Goal: Task Accomplishment & Management: Manage account settings

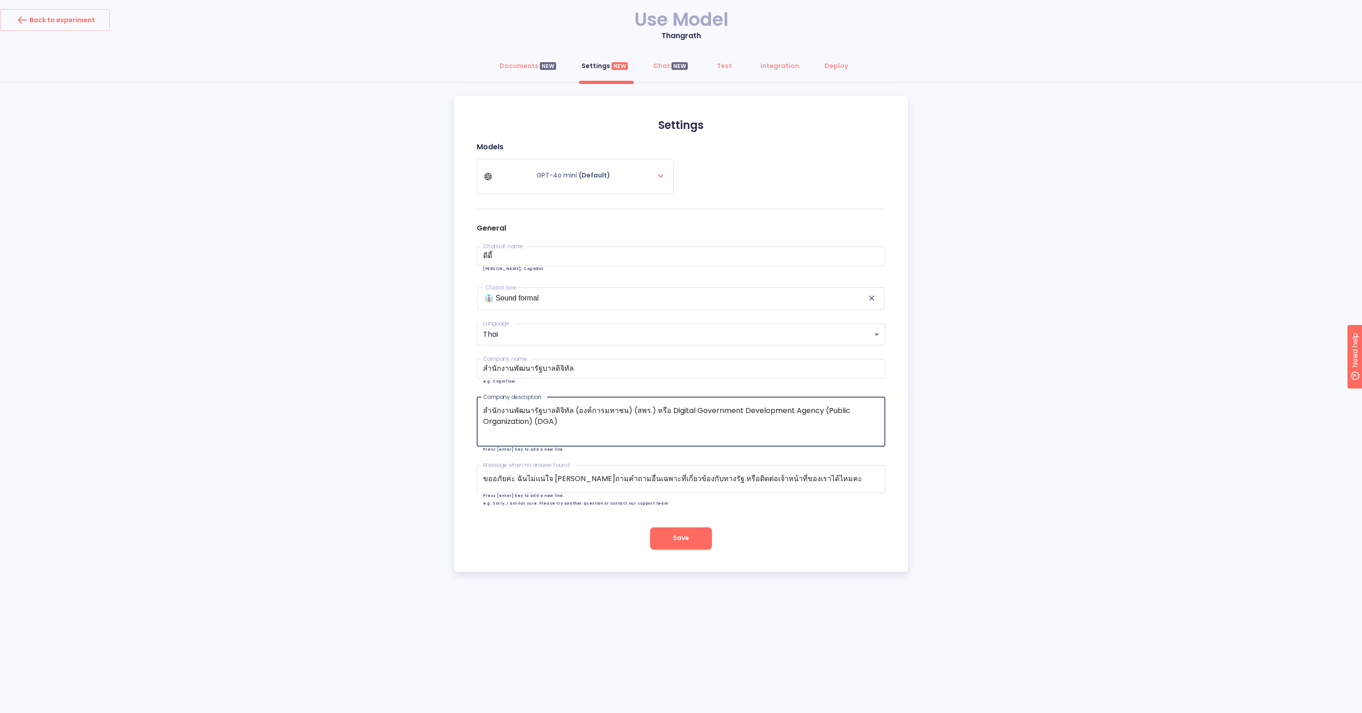
click at [572, 424] on textarea "สำนักงานพัฒนารัฐบาลดิจิทัล (องค์การมหาชน) (สพร.) หรือ Digital Government Develo…" at bounding box center [681, 421] width 396 height 33
paste textarea "เป็นหน่วยงานกลางของระบบรัฐบาลดิจิทัล ทำหน้าที่ในการให้บริการ[PERSON_NAME]และสนั…"
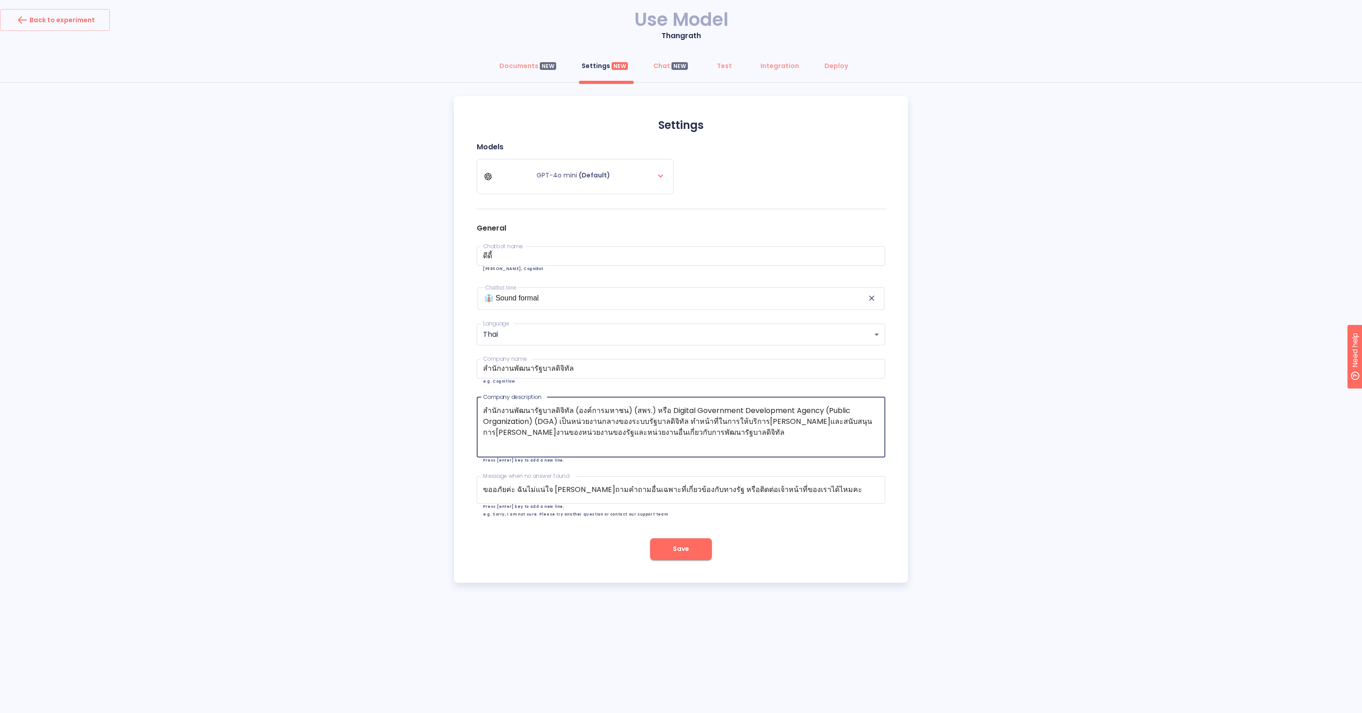
paste textarea "ตามที่พระราชกฤษฎีกาจัดตั้งสำนักงานพัฒนารัฐบาลดิจิทัล (องค์การมหาชน) [DATE] เป็น…"
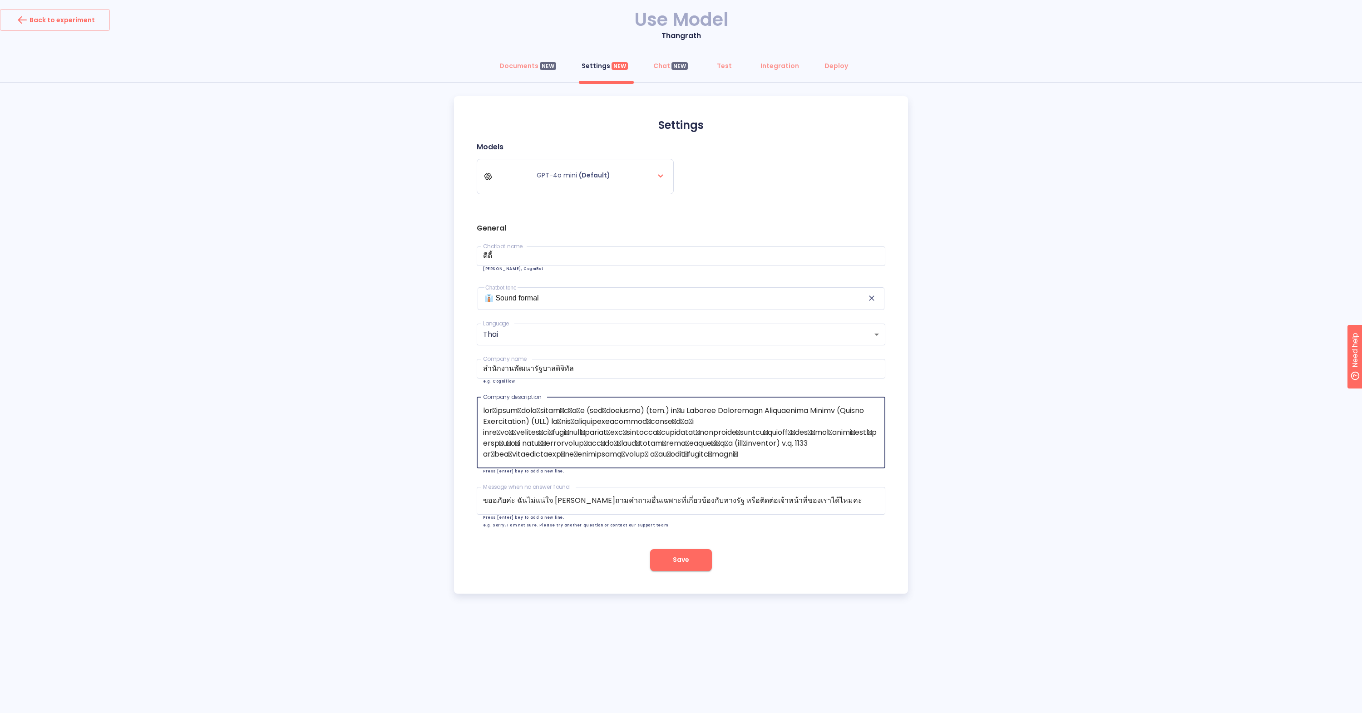
click at [677, 429] on textarea at bounding box center [681, 432] width 396 height 54
click at [626, 367] on input "สำนักงานพัฒนารัฐบาลดิจิทัล" at bounding box center [681, 369] width 409 height 20
click at [719, 421] on textarea at bounding box center [681, 432] width 396 height 54
drag, startPoint x: 575, startPoint y: 370, endPoint x: 480, endPoint y: 367, distance: 95.4
click at [480, 367] on input "สำนักงานพัฒนารัฐบาลดิจิทัล" at bounding box center [681, 369] width 409 height 20
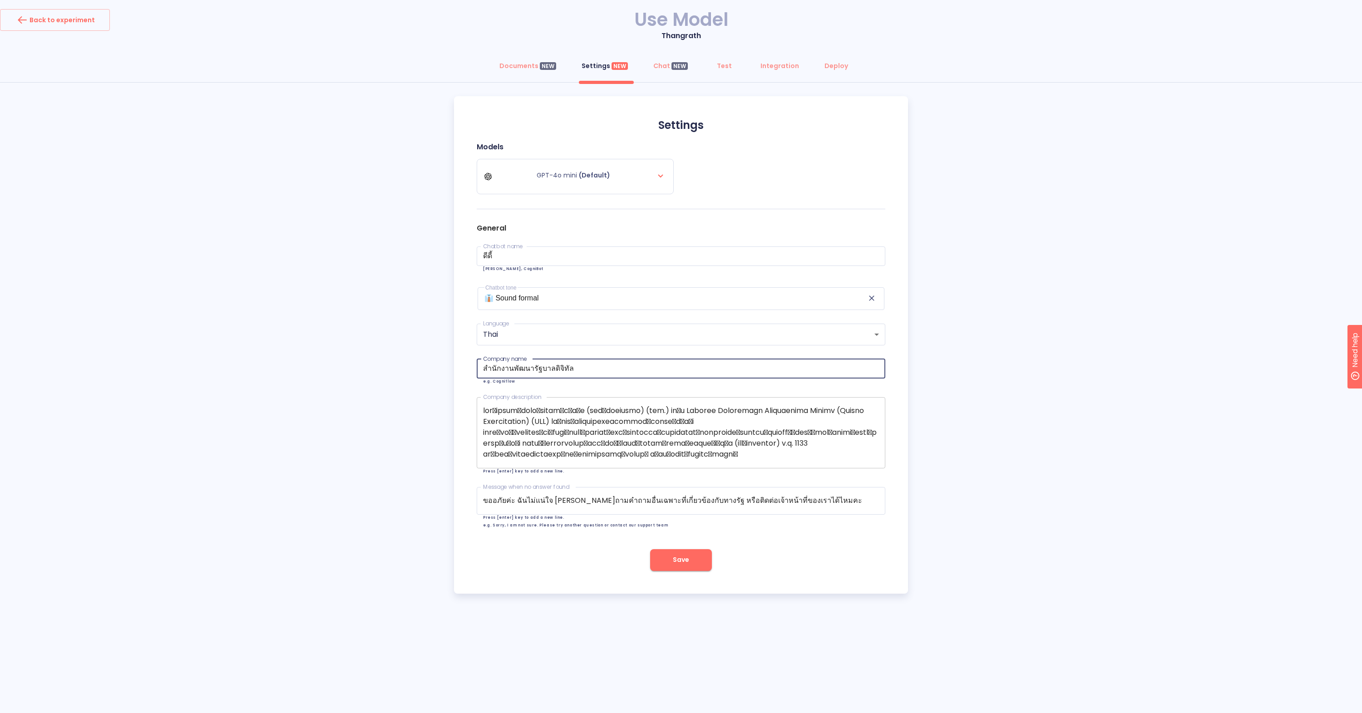
click at [557, 406] on textarea at bounding box center [681, 432] width 396 height 54
click at [561, 419] on textarea at bounding box center [681, 432] width 396 height 54
click at [675, 431] on textarea at bounding box center [681, 432] width 396 height 54
click at [692, 430] on textarea at bounding box center [681, 432] width 396 height 54
click at [768, 439] on textarea at bounding box center [681, 432] width 396 height 54
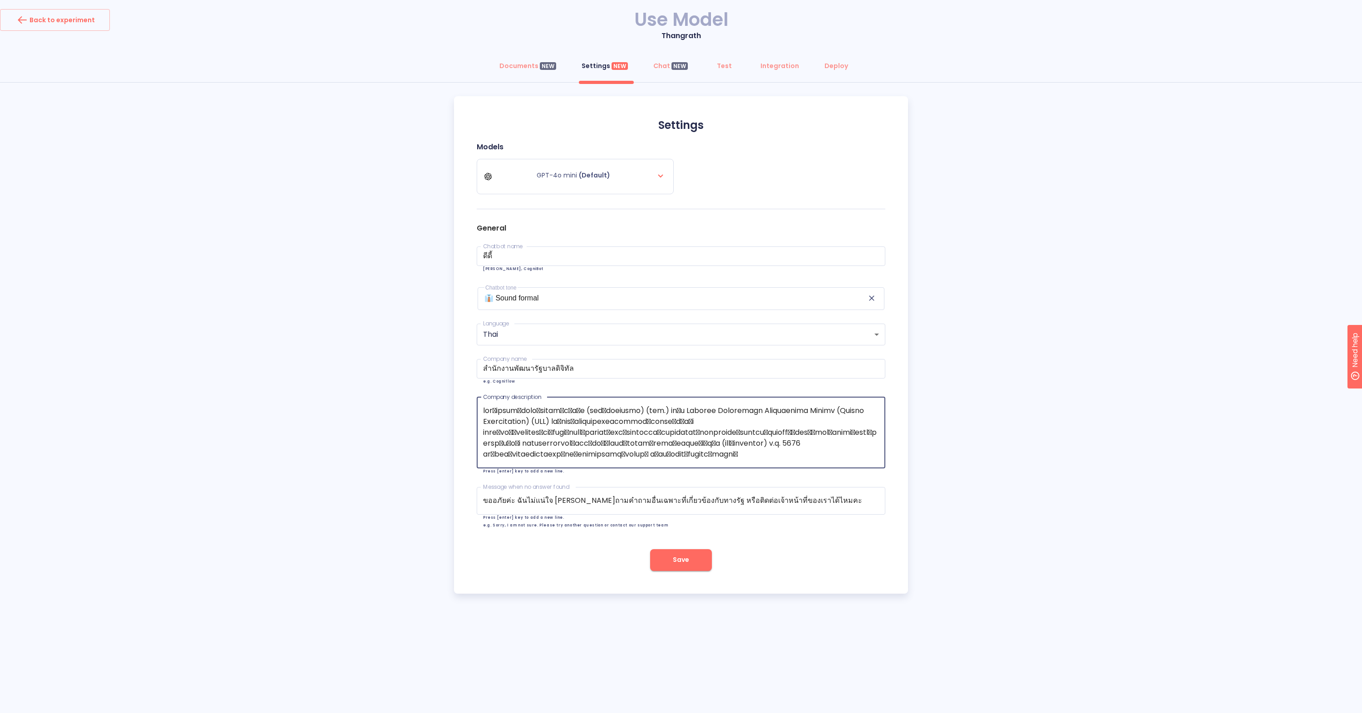
drag, startPoint x: 763, startPoint y: 443, endPoint x: 542, endPoint y: 444, distance: 220.6
click at [542, 444] on textarea at bounding box center [681, 432] width 396 height 54
click at [675, 433] on textarea "สำนักงานพัฒนารัฐบาลดิจิทัล (องค์การมหาชน) (สพร.) หรือ Digital Government Develo…" at bounding box center [681, 432] width 396 height 54
paste textarea "ป็นหน่วยงานในการกำกับดูแลของนายกรัฐมนตรี สังกัดสำนักนายกรัฐมนตรี"
click at [768, 443] on textarea at bounding box center [681, 432] width 396 height 54
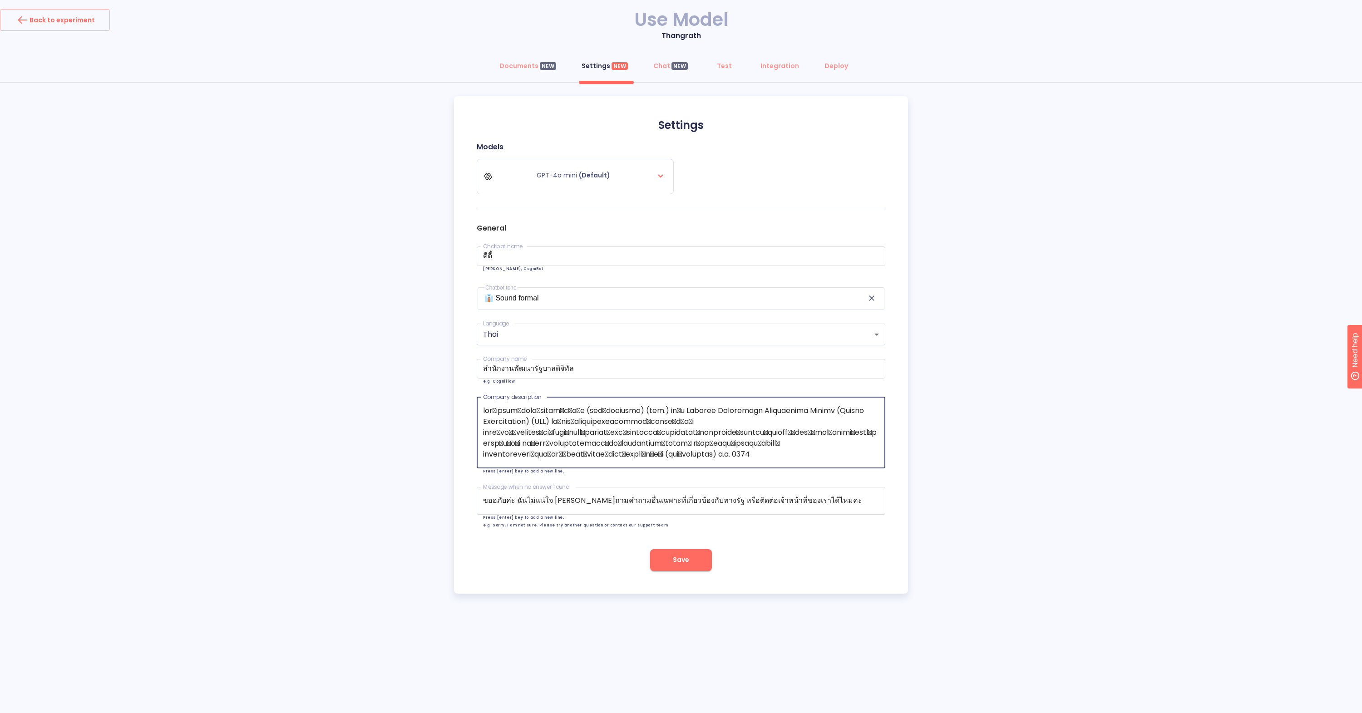
click at [673, 431] on textarea at bounding box center [681, 432] width 396 height 54
type textarea "lorัipsumัdoloัsitamิcิaัe (sed์doeiusmo) (tem.) inืu Laboree Doloremagn Aliqua…"
click at [750, 577] on div "Settings Models GPT-4o mini (Default) General Chatbot name ดีดี้ Chatbot name e…" at bounding box center [681, 345] width 454 height 498
click at [673, 556] on span "Save" at bounding box center [681, 559] width 16 height 11
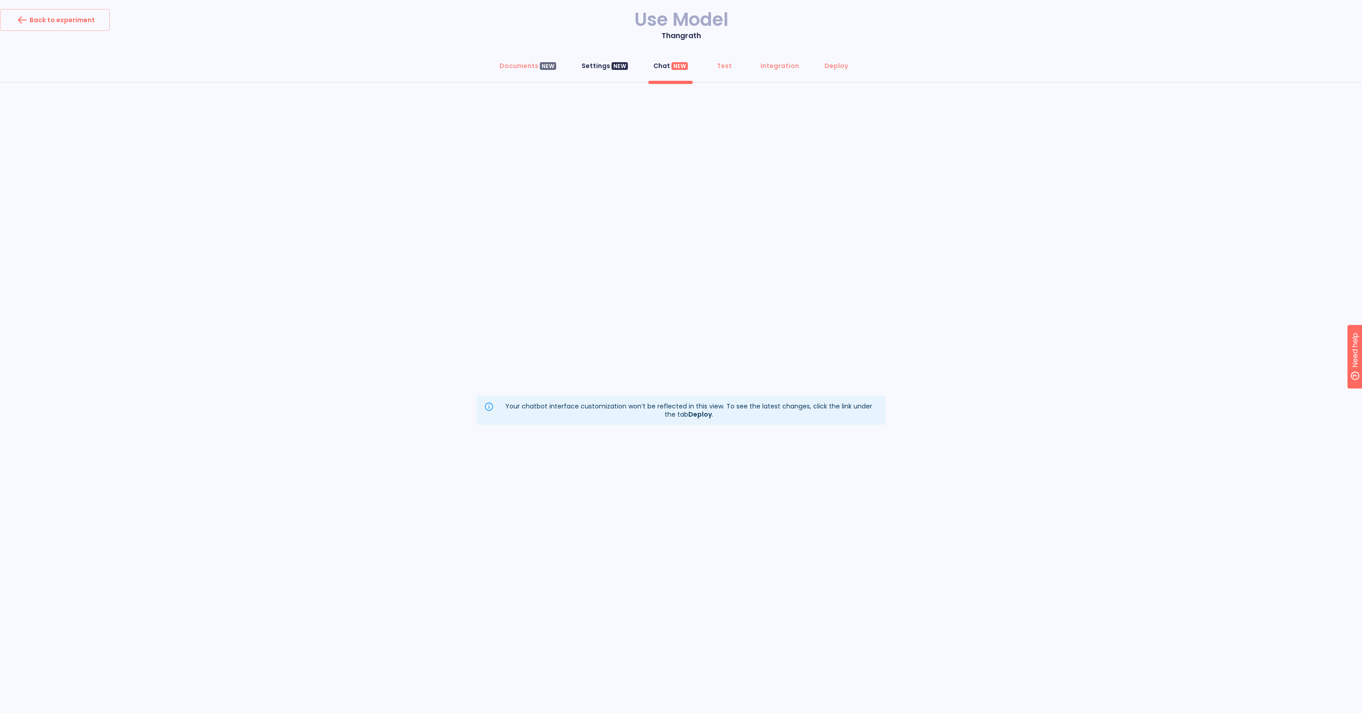
click at [605, 66] on div "Settings NEW" at bounding box center [605, 65] width 46 height 9
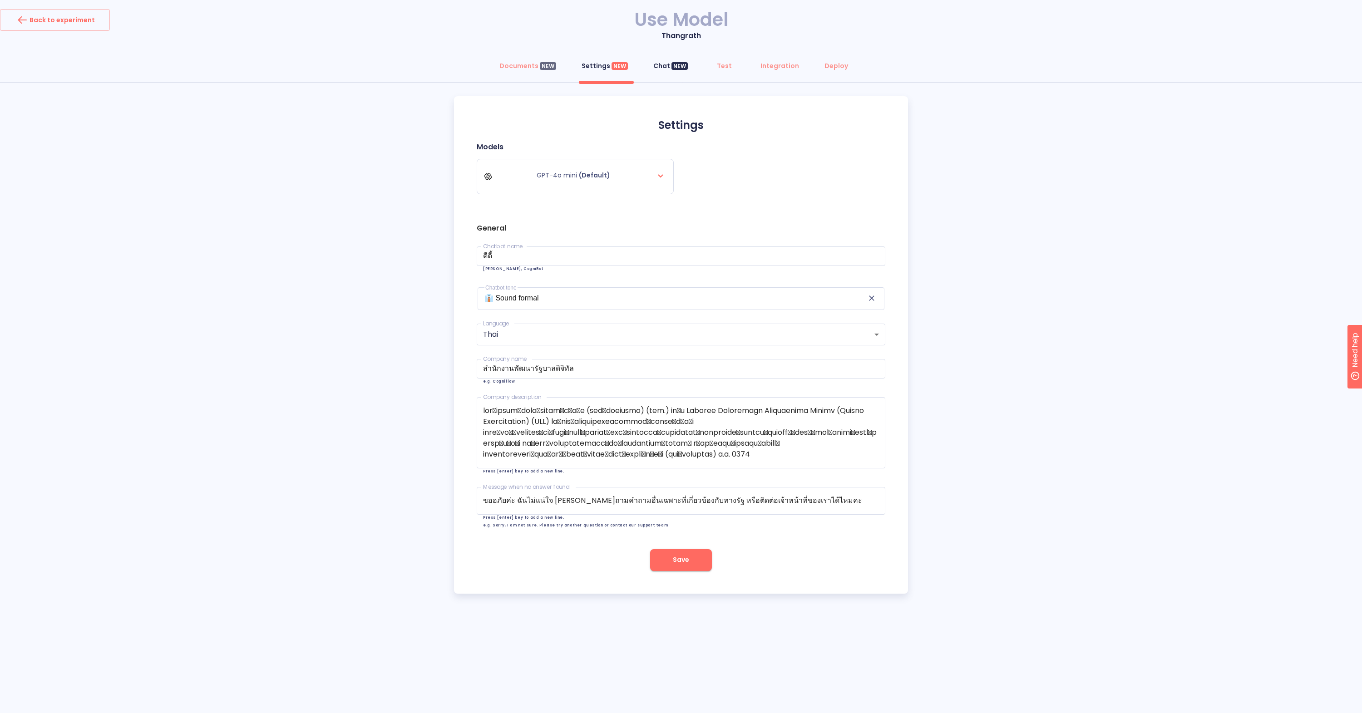
click at [671, 64] on div "NEW" at bounding box center [679, 66] width 16 height 8
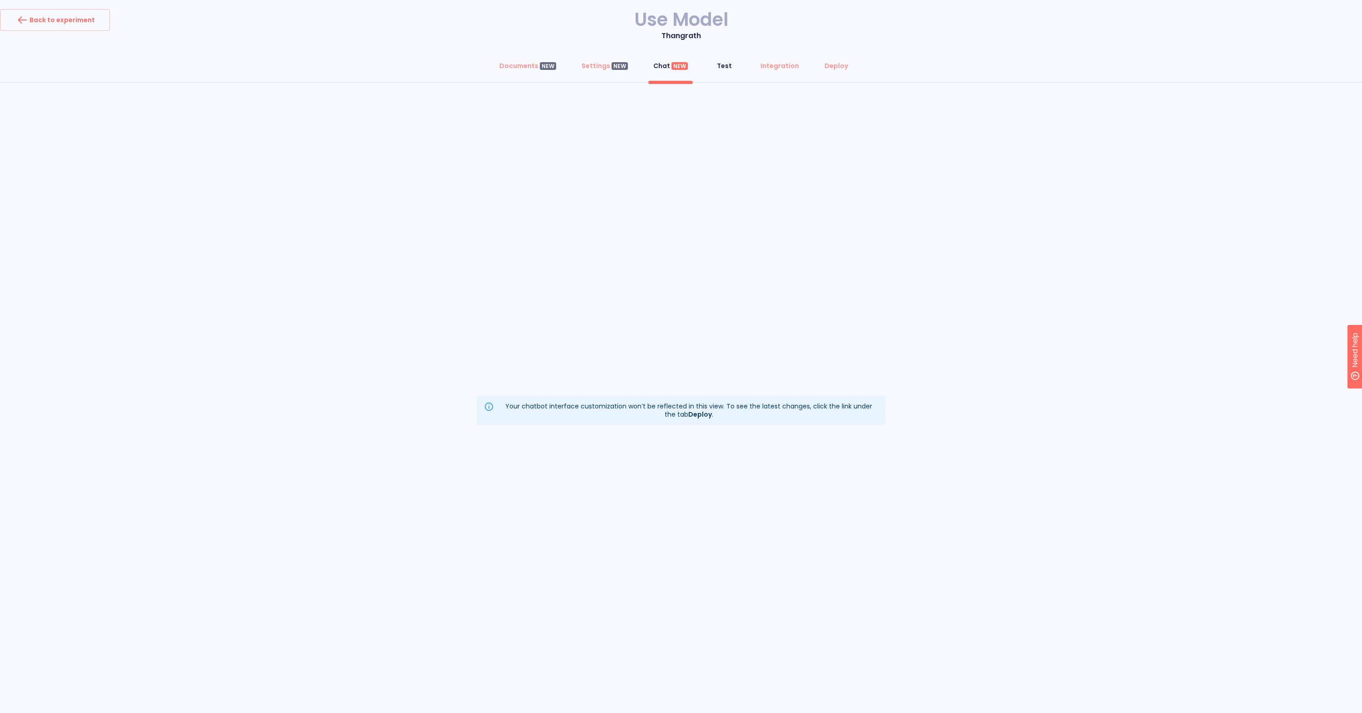
click at [722, 66] on div "Test" at bounding box center [724, 65] width 15 height 9
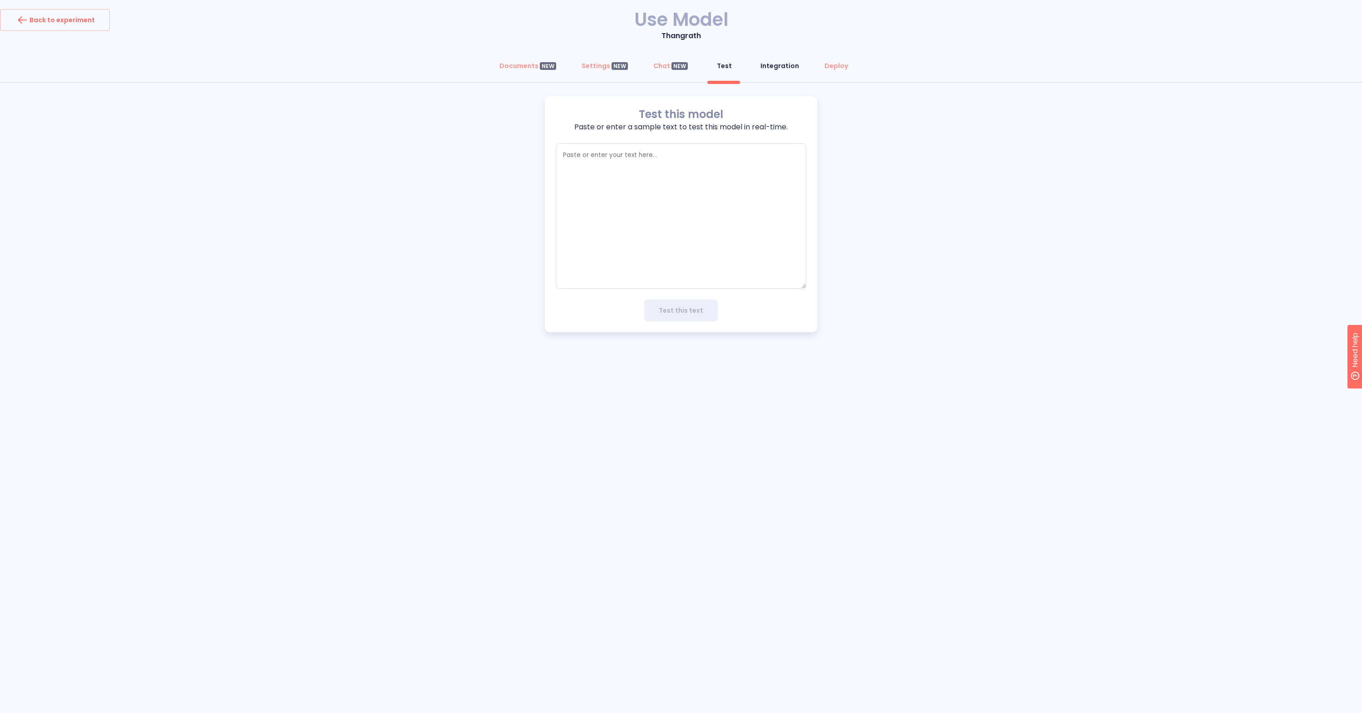
click at [779, 66] on div "Integration" at bounding box center [779, 65] width 39 height 9
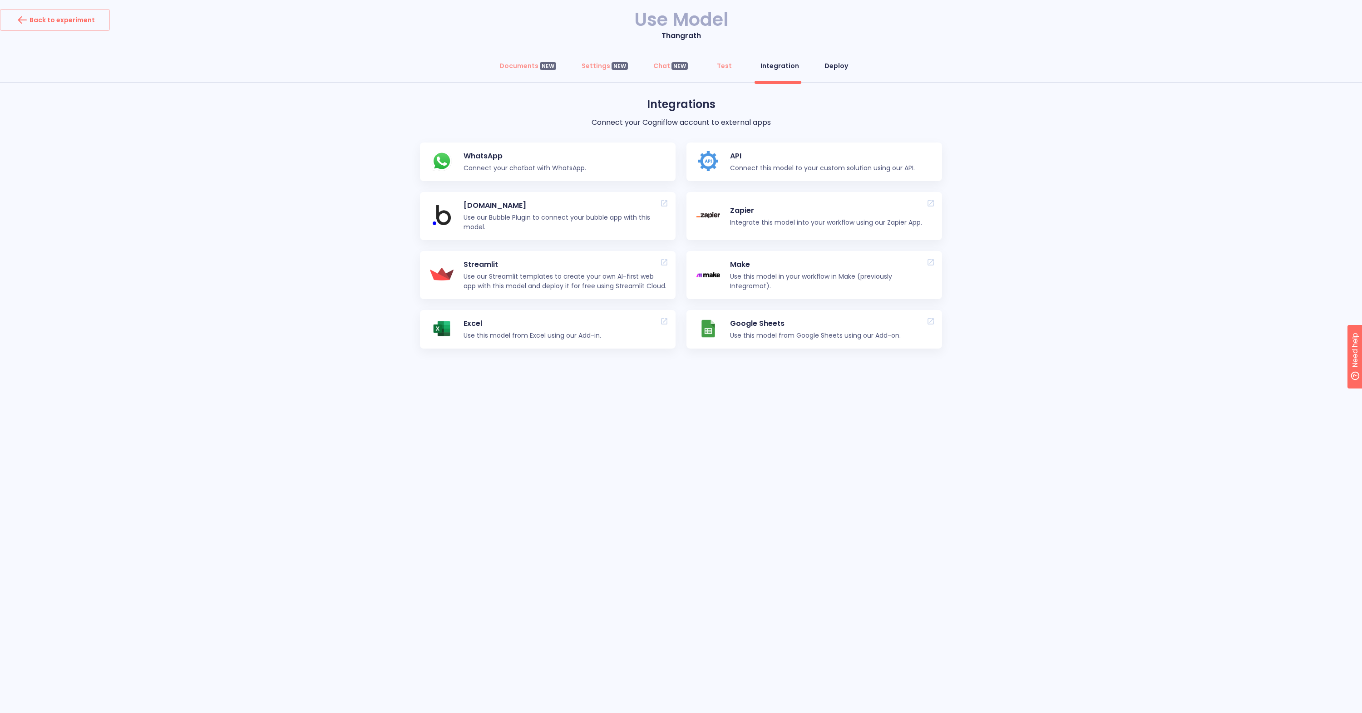
click at [825, 71] on button "Deploy" at bounding box center [836, 66] width 35 height 22
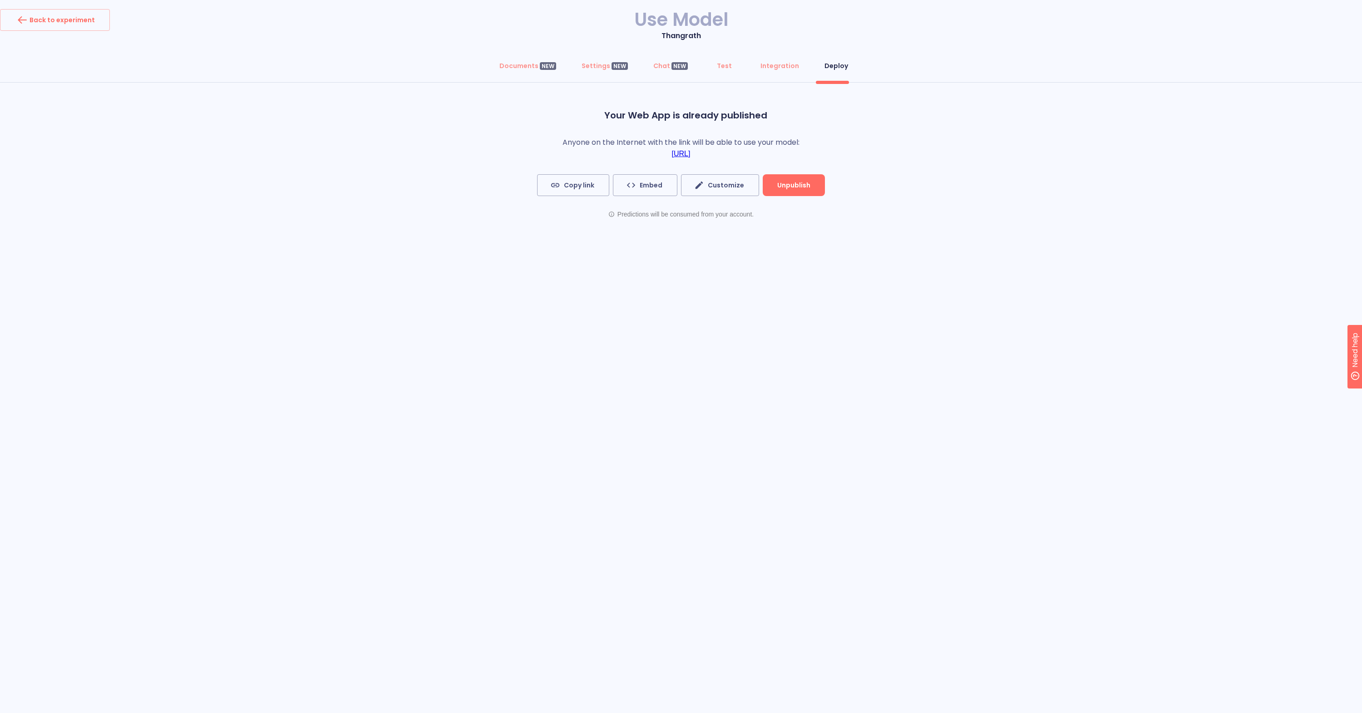
click at [690, 155] on link "[URL]" at bounding box center [681, 154] width 19 height 8
click at [690, 153] on link "[URL]" at bounding box center [681, 154] width 19 height 8
click at [690, 154] on link "[URL]" at bounding box center [681, 154] width 19 height 8
click at [672, 154] on link "[URL]" at bounding box center [681, 154] width 19 height 8
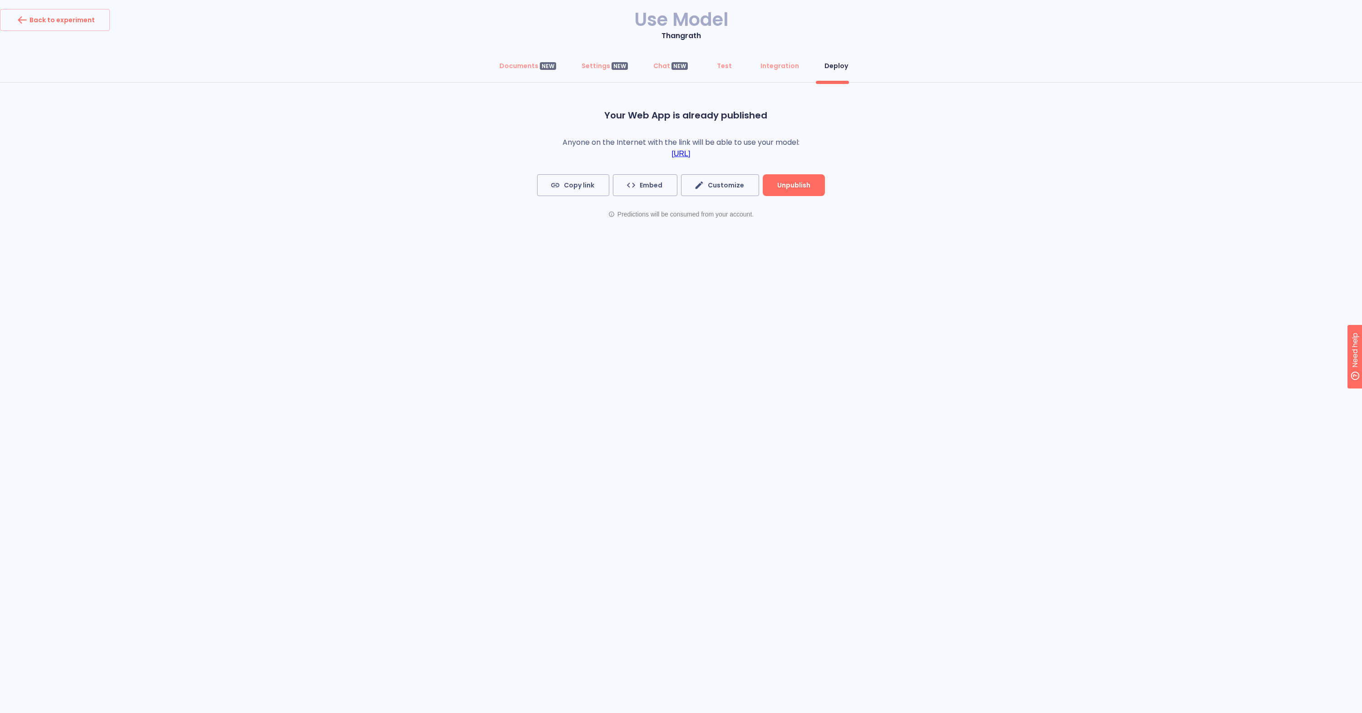
click at [672, 154] on link "[URL]" at bounding box center [681, 154] width 19 height 8
